Goal: Task Accomplishment & Management: Use online tool/utility

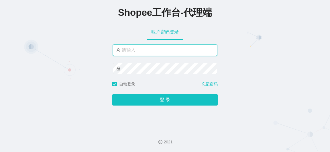
click at [167, 52] on input "text" at bounding box center [165, 49] width 104 height 11
click at [153, 56] on div at bounding box center [165, 49] width 104 height 11
click at [145, 51] on input "text" at bounding box center [165, 49] width 104 height 11
paste input "xjp4"
type input "xjp4"
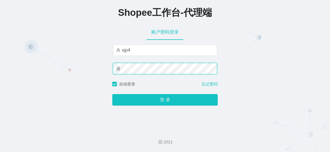
click at [112, 94] on button "登 录" at bounding box center [164, 99] width 105 height 11
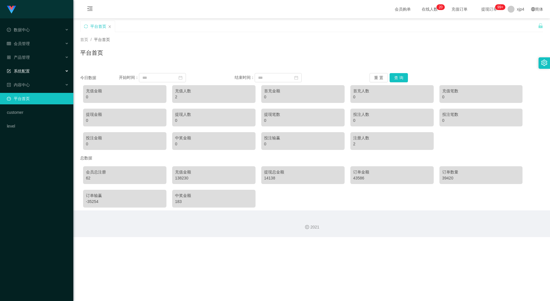
click at [24, 71] on span "系统配置" at bounding box center [18, 71] width 23 height 5
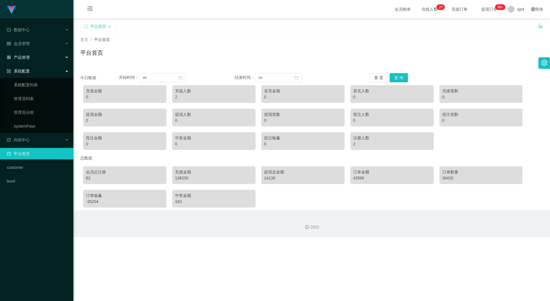
click at [31, 52] on div "产品管理" at bounding box center [36, 57] width 73 height 11
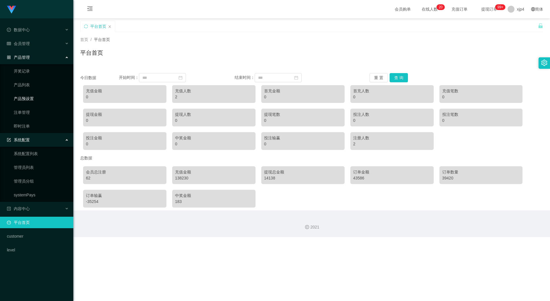
click at [30, 100] on link "产品预设置" at bounding box center [41, 98] width 55 height 11
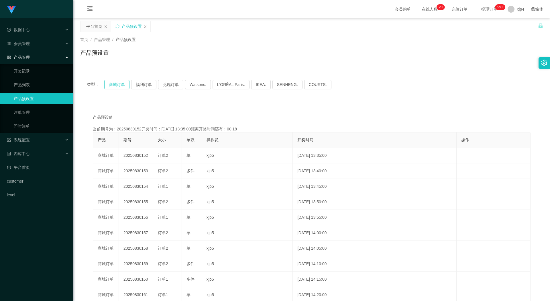
click at [113, 84] on button "商城订单" at bounding box center [116, 84] width 25 height 9
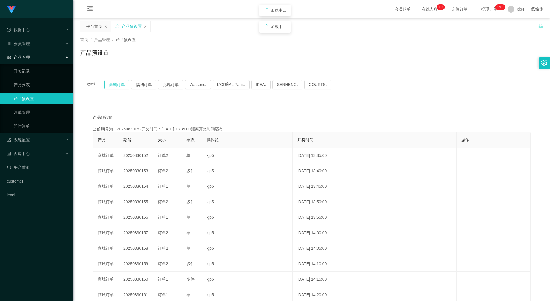
click at [113, 84] on button "商城订单" at bounding box center [116, 84] width 25 height 9
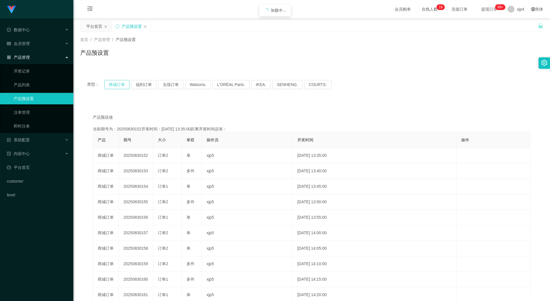
click at [113, 84] on button "商城订单" at bounding box center [116, 84] width 25 height 9
